Goal: Task Accomplishment & Management: Complete application form

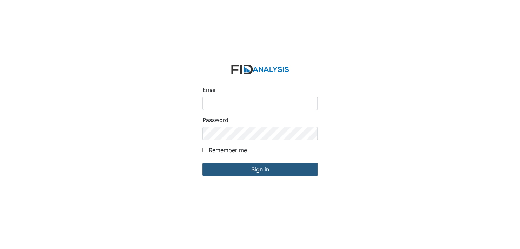
click at [210, 103] on input "Email" at bounding box center [259, 103] width 115 height 13
type input "[EMAIL_ADDRESS][DOMAIN_NAME]"
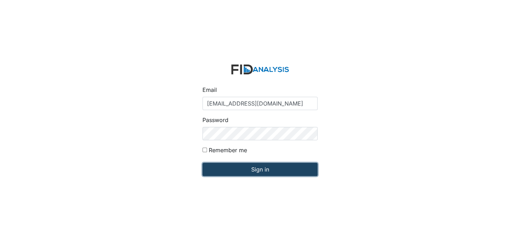
click at [254, 170] on input "Sign in" at bounding box center [259, 169] width 115 height 13
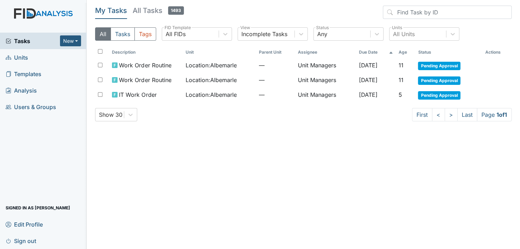
click at [26, 56] on span "Units" at bounding box center [17, 57] width 22 height 11
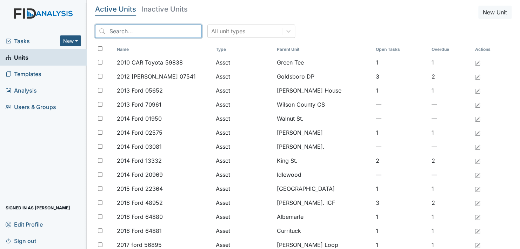
click at [129, 32] on input "search" at bounding box center [148, 31] width 107 height 13
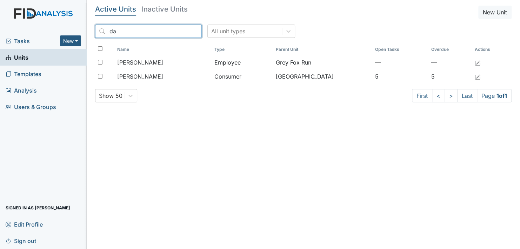
type input "d"
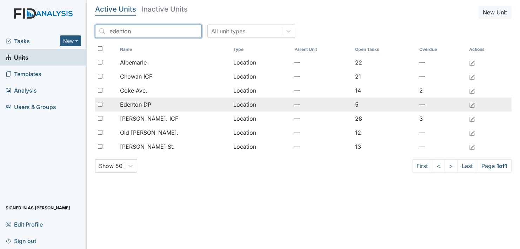
type input "edenton"
click at [135, 105] on span "Edenton DP" at bounding box center [135, 104] width 31 height 8
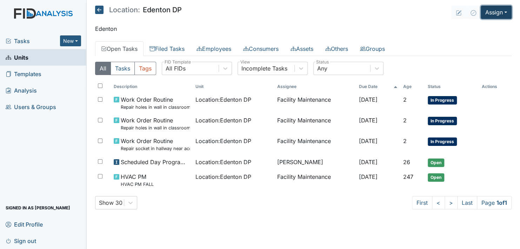
click at [504, 13] on button "Assign" at bounding box center [496, 12] width 31 height 13
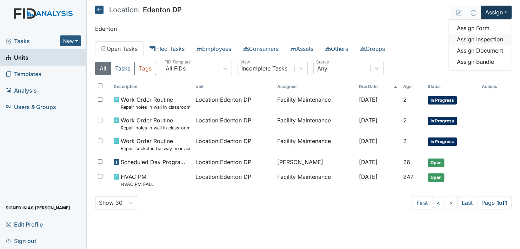
click at [486, 41] on link "Assign Inspection" at bounding box center [479, 39] width 63 height 11
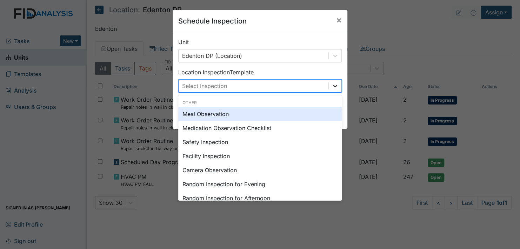
click at [334, 86] on icon at bounding box center [335, 86] width 4 height 2
click at [337, 19] on span "×" at bounding box center [339, 20] width 6 height 10
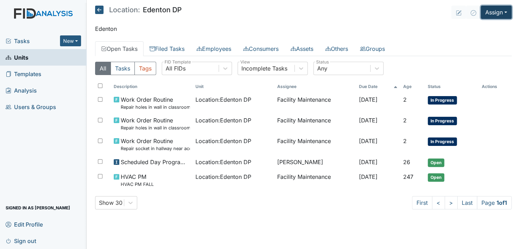
click at [496, 13] on button "Assign" at bounding box center [496, 12] width 31 height 13
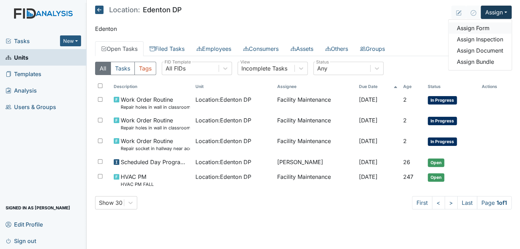
click at [492, 26] on link "Assign Form" at bounding box center [479, 27] width 63 height 11
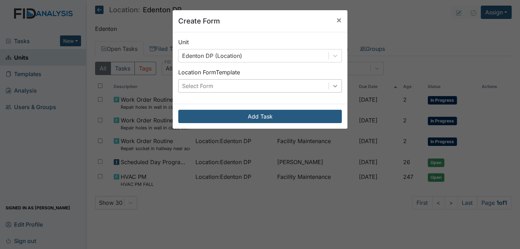
click at [331, 84] on icon at bounding box center [334, 85] width 7 height 7
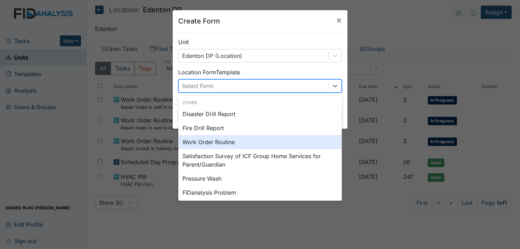
click at [248, 140] on div "Work Order Routine" at bounding box center [259, 142] width 163 height 14
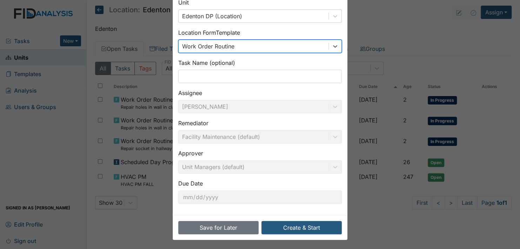
scroll to position [40, 0]
click at [303, 226] on button "Create & Start" at bounding box center [301, 227] width 80 height 13
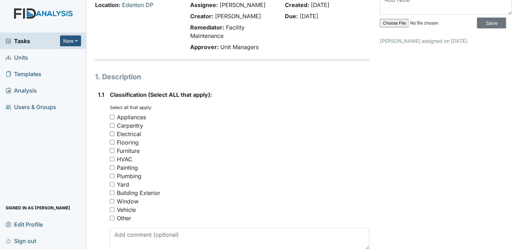
scroll to position [70, 0]
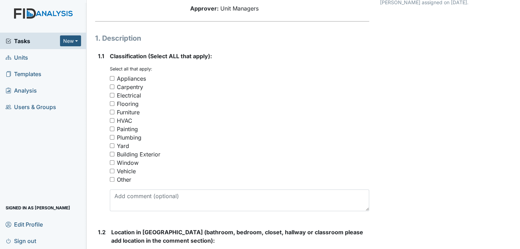
click at [113, 179] on input "Other" at bounding box center [112, 179] width 5 height 5
checkbox input "true"
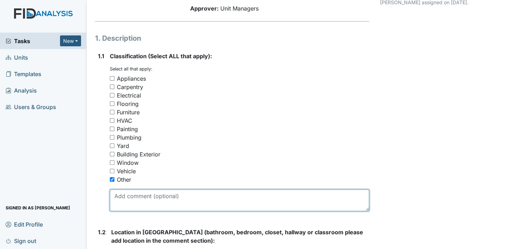
click at [189, 196] on textarea at bounding box center [239, 200] width 259 height 22
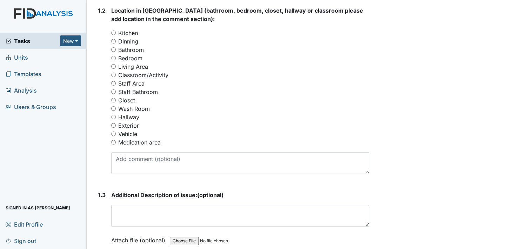
scroll to position [314, 0]
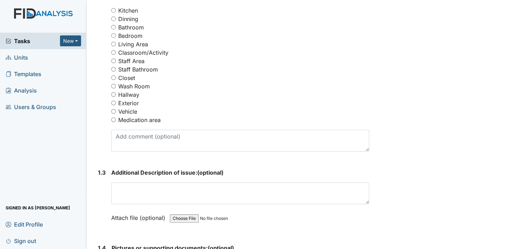
type textarea "Batteries"
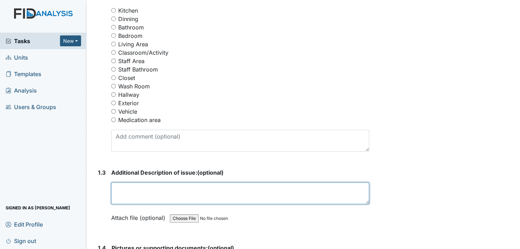
click at [174, 190] on textarea at bounding box center [240, 193] width 258 height 22
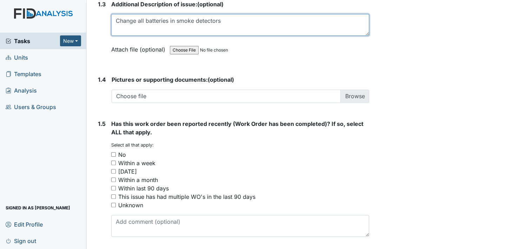
scroll to position [485, 0]
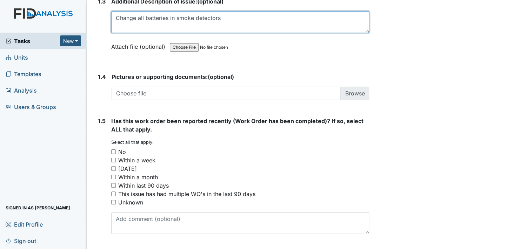
type textarea "Change all batteries in smoke detectors"
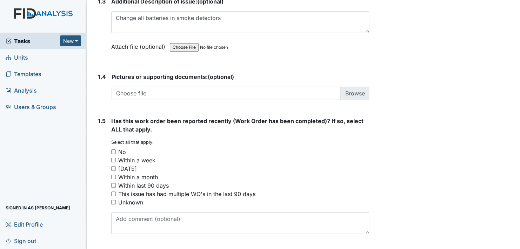
click at [113, 159] on input "Within a week" at bounding box center [113, 160] width 5 height 5
checkbox input "true"
click at [115, 150] on input "No" at bounding box center [113, 151] width 5 height 5
checkbox input "true"
click at [113, 159] on input "Within a week" at bounding box center [113, 160] width 5 height 5
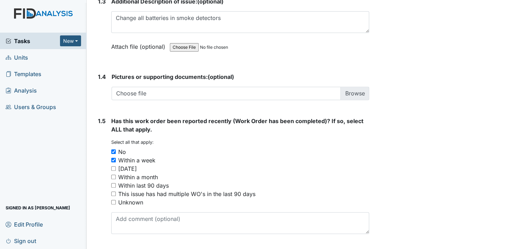
checkbox input "false"
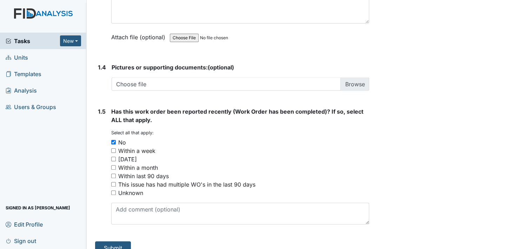
scroll to position [599, 0]
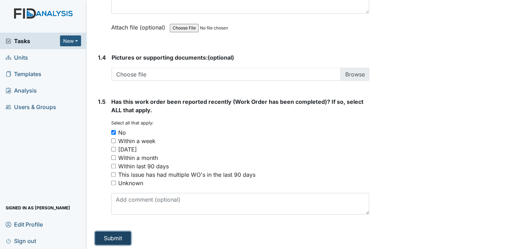
click at [112, 233] on button "Submit" at bounding box center [113, 238] width 36 height 13
click at [120, 236] on button "Submit" at bounding box center [113, 238] width 36 height 13
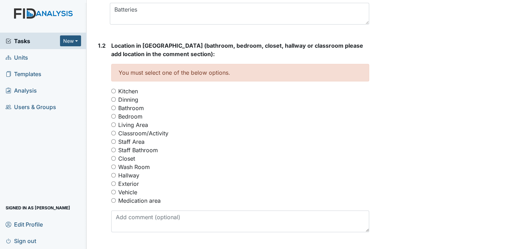
scroll to position [260, 0]
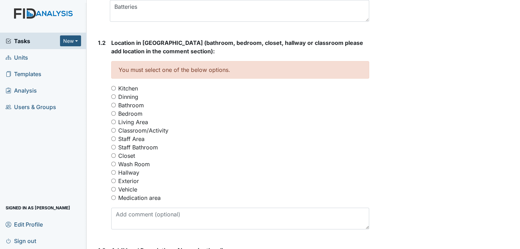
click at [113, 129] on input "Classroom/Activity" at bounding box center [113, 130] width 5 height 5
radio input "true"
click at [113, 129] on input "Classroom/Activity" at bounding box center [113, 130] width 5 height 5
click at [113, 137] on input "Staff Area" at bounding box center [113, 138] width 5 height 5
radio input "true"
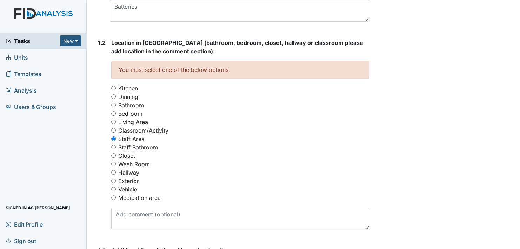
click at [111, 139] on input "Staff Area" at bounding box center [113, 138] width 5 height 5
click at [113, 171] on input "Hallway" at bounding box center [113, 172] width 5 height 5
radio input "true"
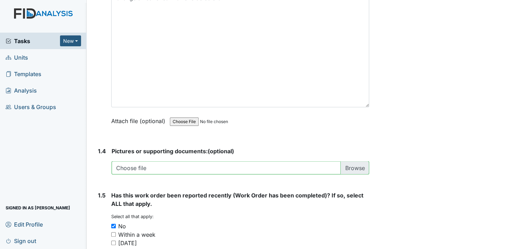
scroll to position [622, 0]
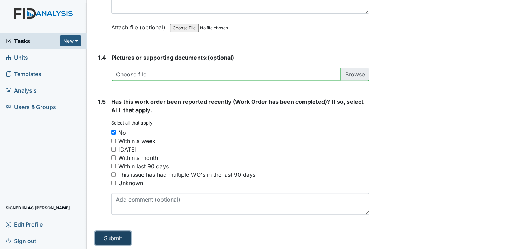
click at [108, 233] on button "Submit" at bounding box center [113, 238] width 36 height 13
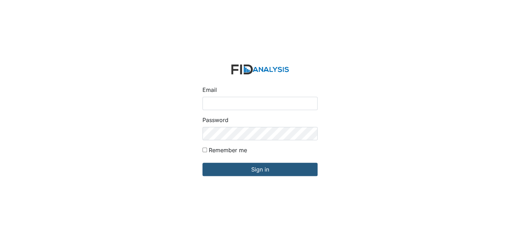
drag, startPoint x: 0, startPoint y: 0, endPoint x: 226, endPoint y: 104, distance: 249.1
click at [226, 104] on input "Email" at bounding box center [259, 103] width 115 height 13
type input "[EMAIL_ADDRESS][DOMAIN_NAME]"
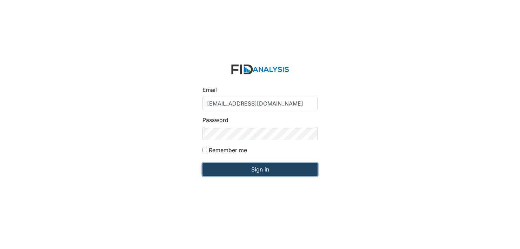
click at [259, 173] on input "Sign in" at bounding box center [259, 169] width 115 height 13
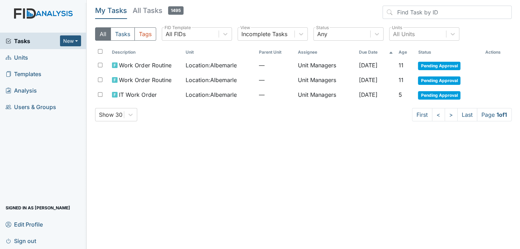
click at [33, 55] on link "Units" at bounding box center [43, 57] width 87 height 16
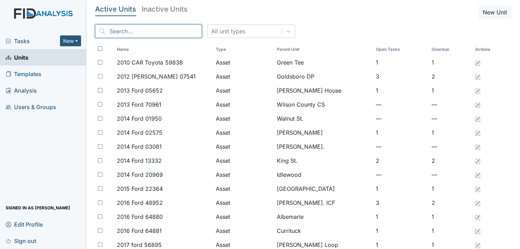
click at [125, 31] on input "search" at bounding box center [148, 31] width 107 height 13
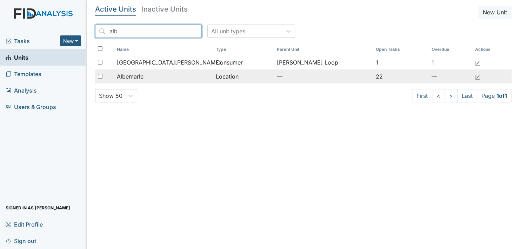
type input "alb"
click at [136, 77] on span "Albemarle" at bounding box center [130, 76] width 27 height 8
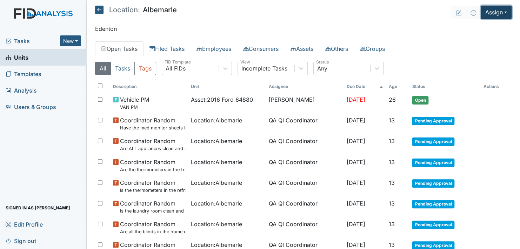
click at [494, 10] on button "Assign" at bounding box center [496, 12] width 31 height 13
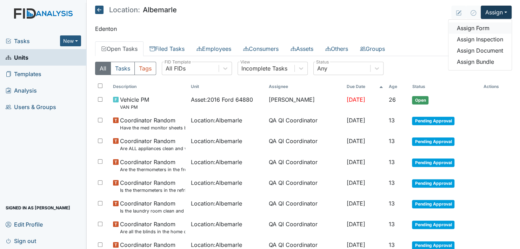
click at [481, 27] on link "Assign Form" at bounding box center [479, 27] width 63 height 11
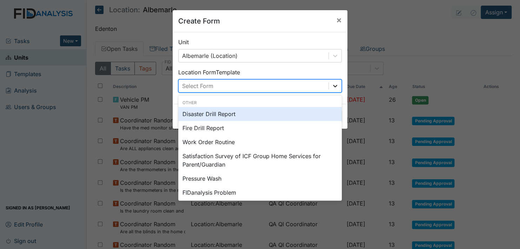
click at [335, 81] on div at bounding box center [335, 86] width 13 height 13
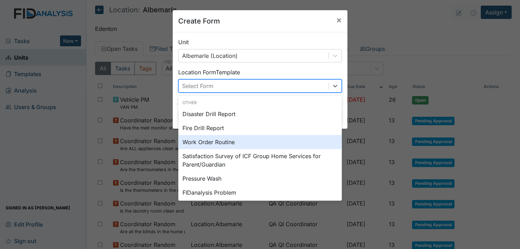
click at [223, 142] on div "Work Order Routine" at bounding box center [259, 142] width 163 height 14
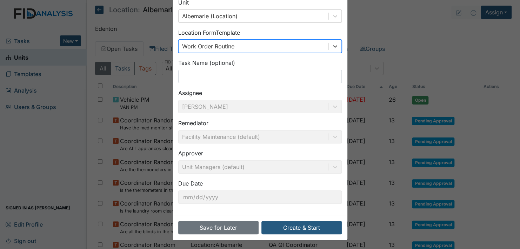
scroll to position [40, 0]
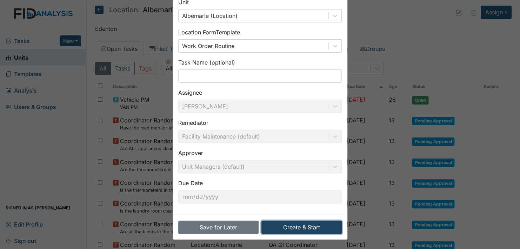
click at [309, 227] on button "Create & Start" at bounding box center [301, 227] width 80 height 13
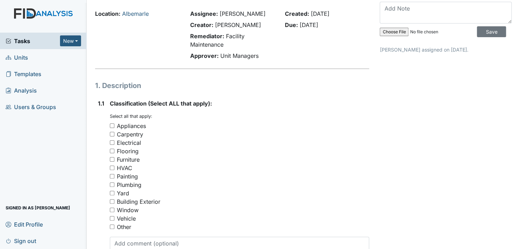
scroll to position [35, 0]
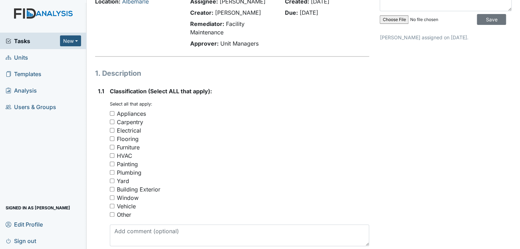
click at [112, 136] on input "Flooring" at bounding box center [112, 138] width 5 height 5
checkbox input "true"
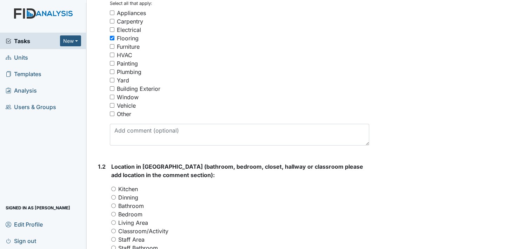
scroll to position [140, 0]
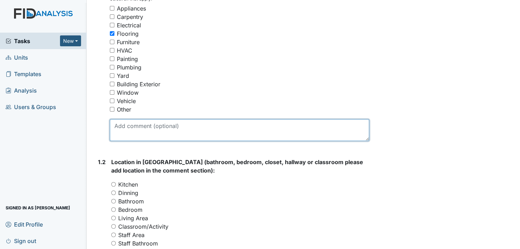
click at [131, 127] on textarea at bounding box center [239, 130] width 259 height 22
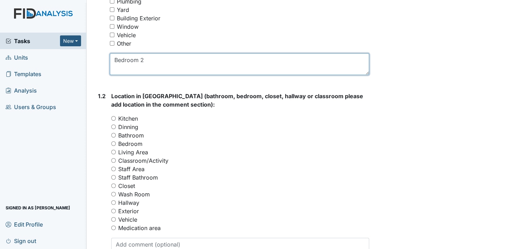
scroll to position [210, 0]
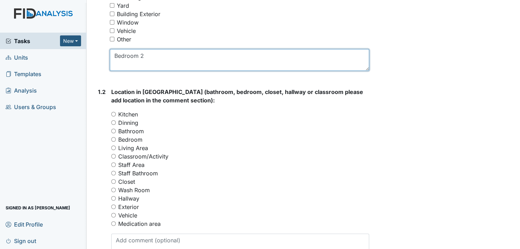
type textarea "Bedroom 2"
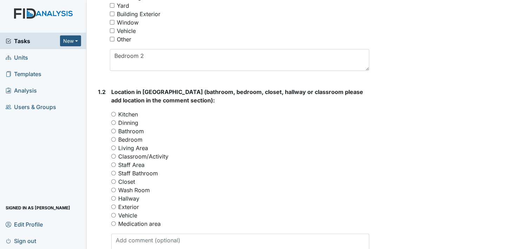
drag, startPoint x: 114, startPoint y: 141, endPoint x: 118, endPoint y: 141, distance: 3.9
click at [114, 141] on input "Bedroom" at bounding box center [113, 139] width 5 height 5
radio input "true"
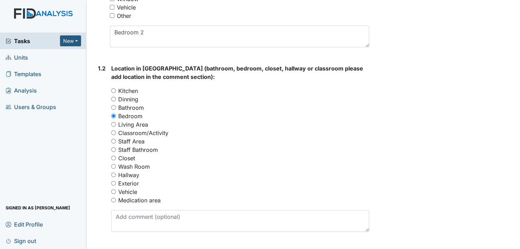
scroll to position [316, 0]
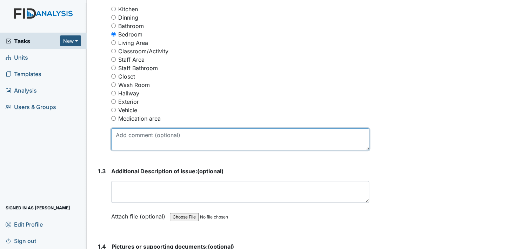
click at [148, 138] on textarea at bounding box center [240, 139] width 258 height 22
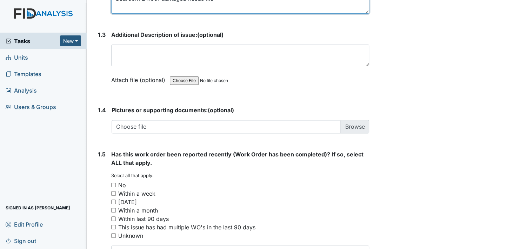
scroll to position [456, 0]
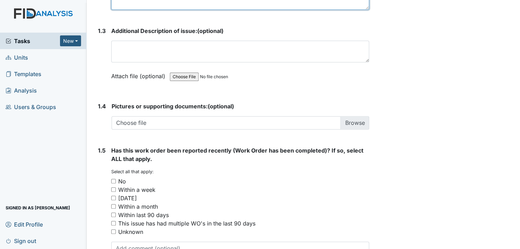
type textarea "bedroom 2 floor damaged needs tile"
click at [112, 180] on input "No" at bounding box center [113, 181] width 5 height 5
checkbox input "true"
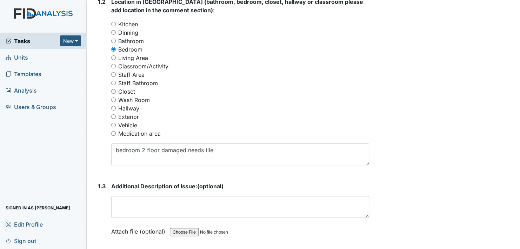
scroll to position [421, 0]
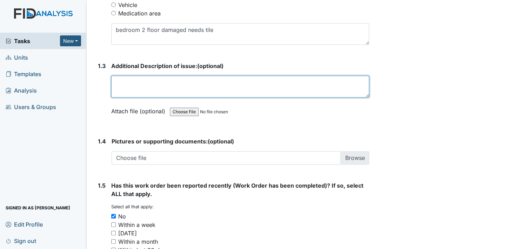
click at [151, 87] on textarea at bounding box center [240, 87] width 258 height 22
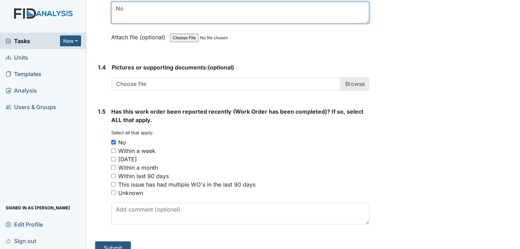
scroll to position [505, 0]
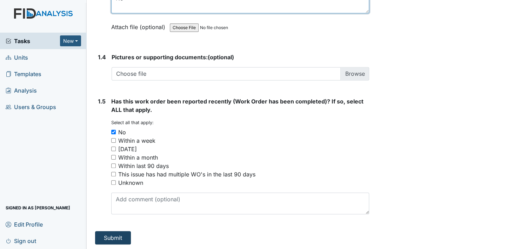
type textarea "No"
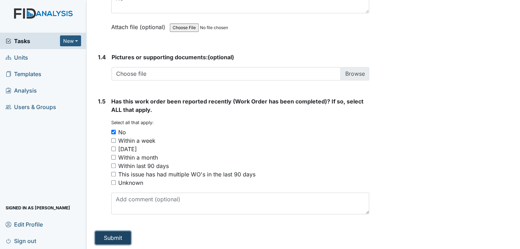
click at [112, 235] on button "Submit" at bounding box center [113, 237] width 36 height 13
